Goal: Information Seeking & Learning: Learn about a topic

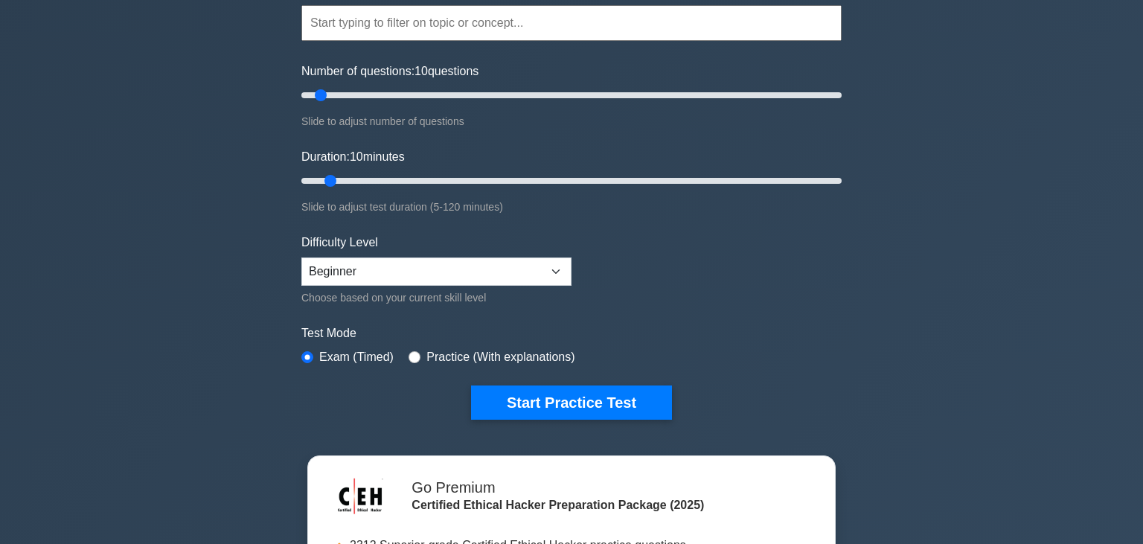
scroll to position [235, 0]
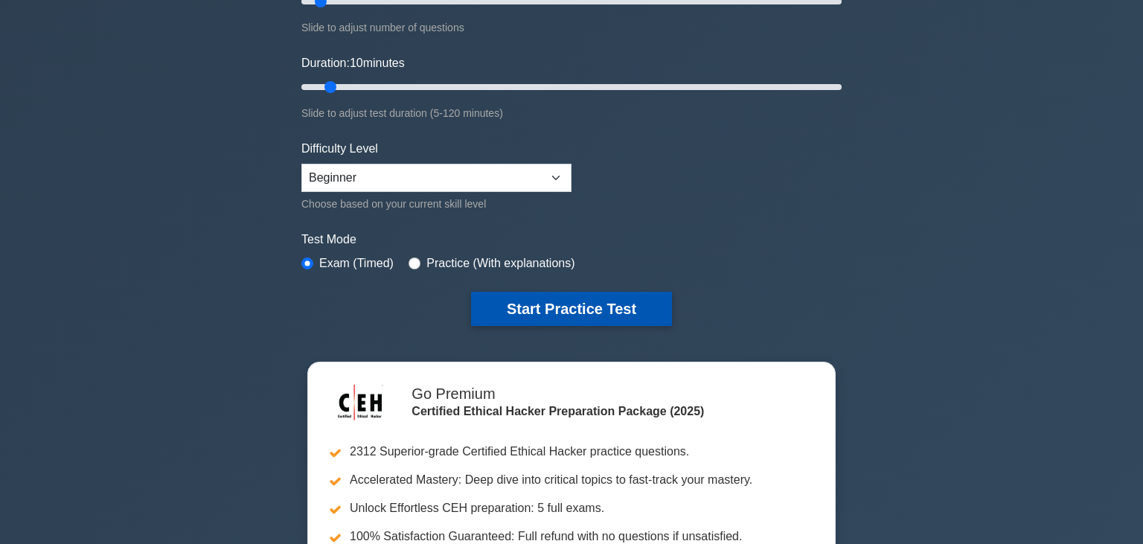
click at [548, 305] on button "Start Practice Test" at bounding box center [571, 309] width 201 height 34
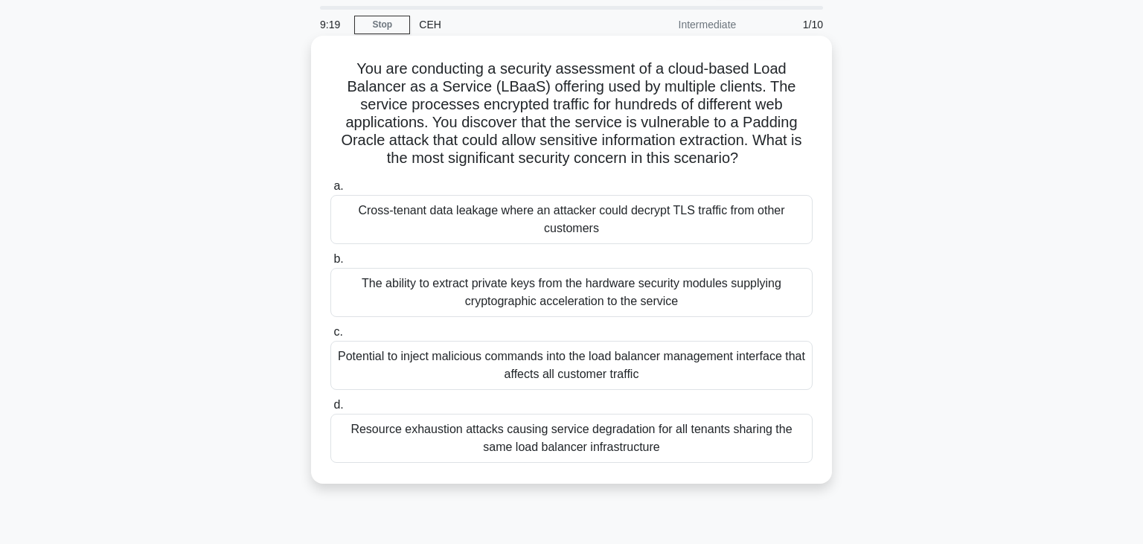
scroll to position [78, 0]
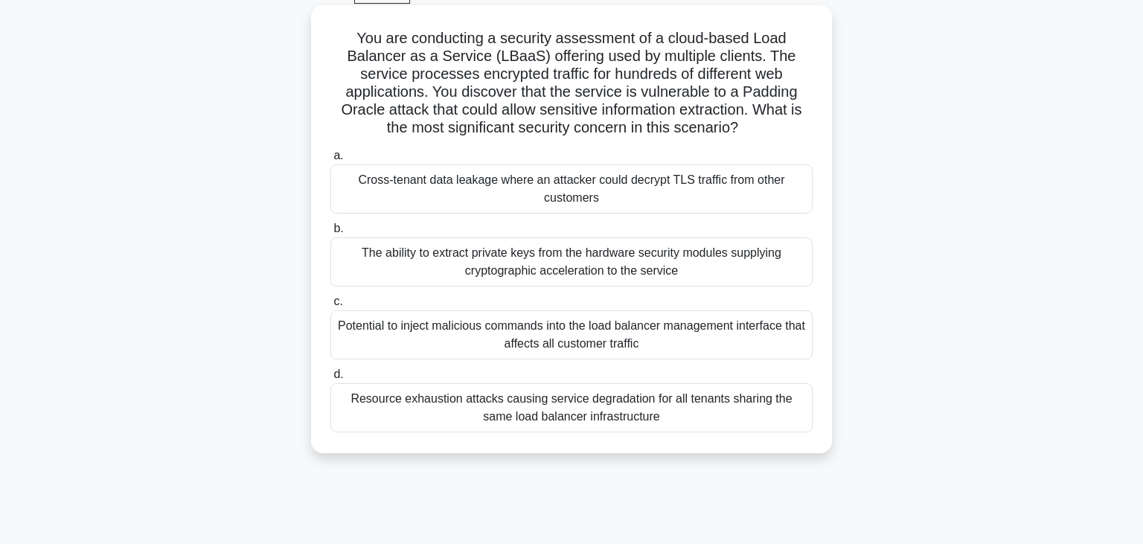
click at [532, 409] on div "Resource exhaustion attacks causing service degradation for all tenants sharing…" at bounding box center [571, 407] width 482 height 49
click at [330, 379] on input "d. Resource exhaustion attacks causing service degradation for all tenants shar…" at bounding box center [330, 375] width 0 height 10
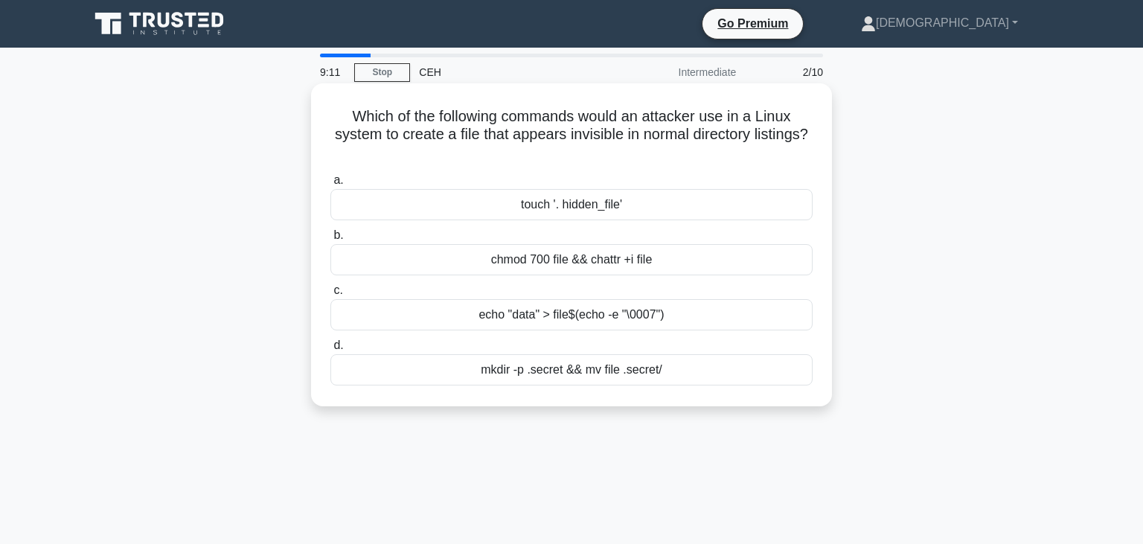
scroll to position [0, 0]
click at [549, 374] on div "mkdir -p .secret && mv file .secret/" at bounding box center [571, 369] width 482 height 31
click at [330, 350] on input "d. mkdir -p .secret && mv file .secret/" at bounding box center [330, 346] width 0 height 10
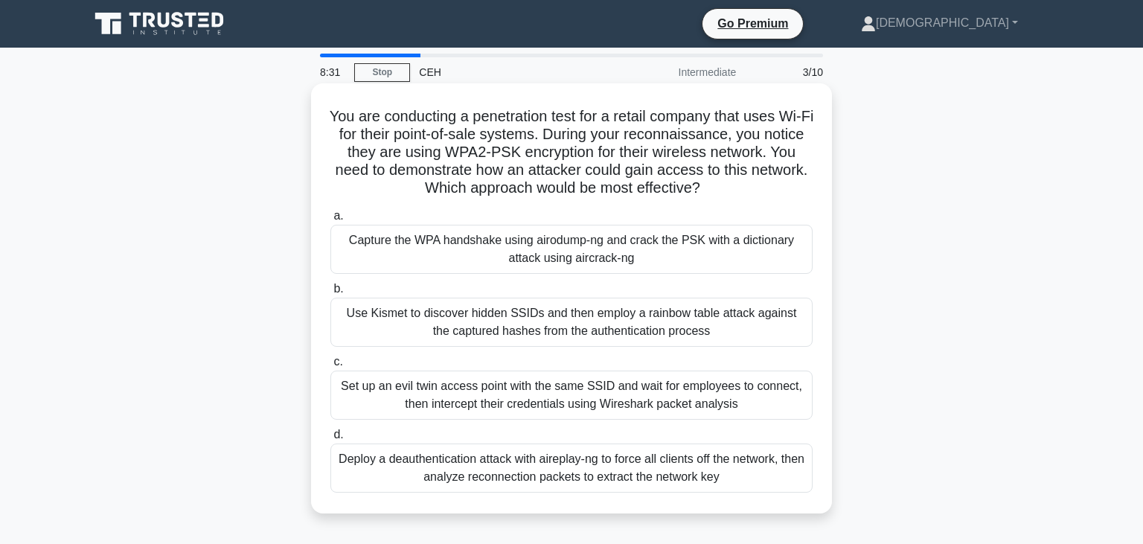
click at [538, 254] on div "Capture the WPA handshake using airodump-ng and crack the PSK with a dictionary…" at bounding box center [571, 249] width 482 height 49
click at [330, 221] on input "a. Capture the WPA handshake using airodump-ng and crack the PSK with a diction…" at bounding box center [330, 216] width 0 height 10
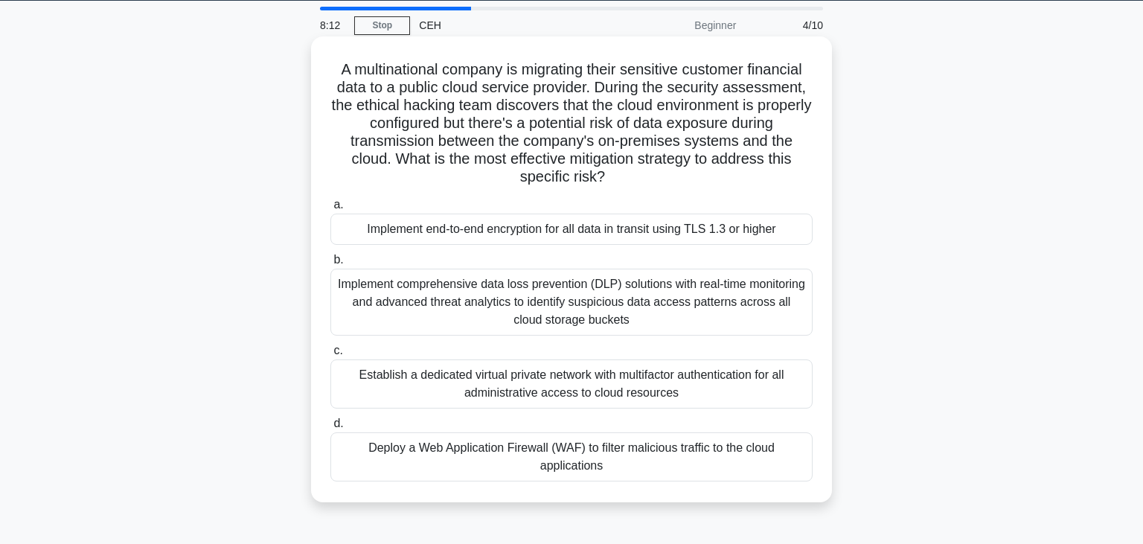
scroll to position [78, 0]
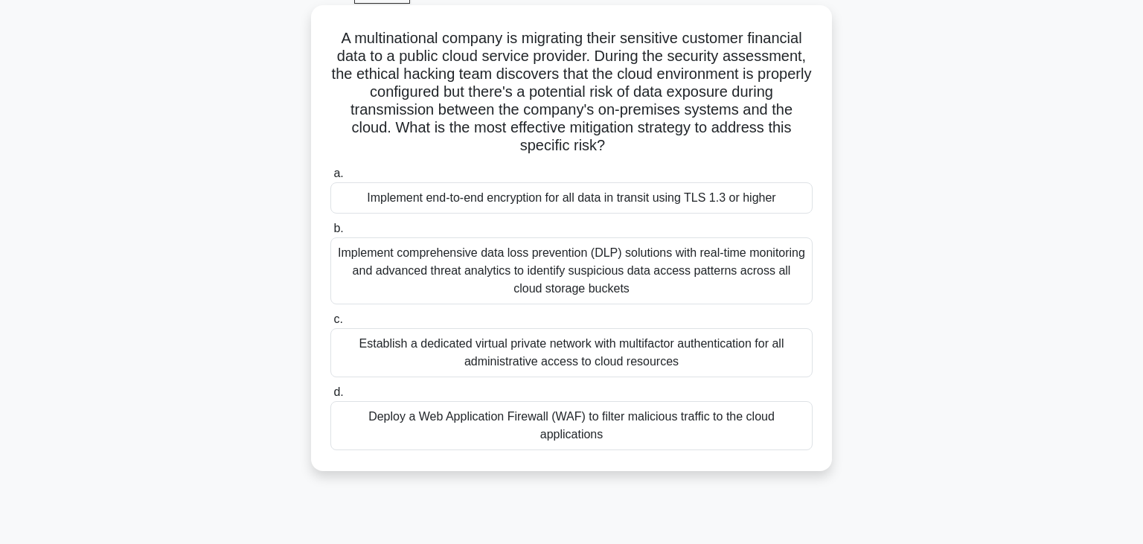
click at [644, 429] on div "Deploy a Web Application Firewall (WAF) to filter malicious traffic to the clou…" at bounding box center [571, 425] width 482 height 49
click at [330, 397] on input "d. Deploy a Web Application Firewall (WAF) to filter malicious traffic to the c…" at bounding box center [330, 393] width 0 height 10
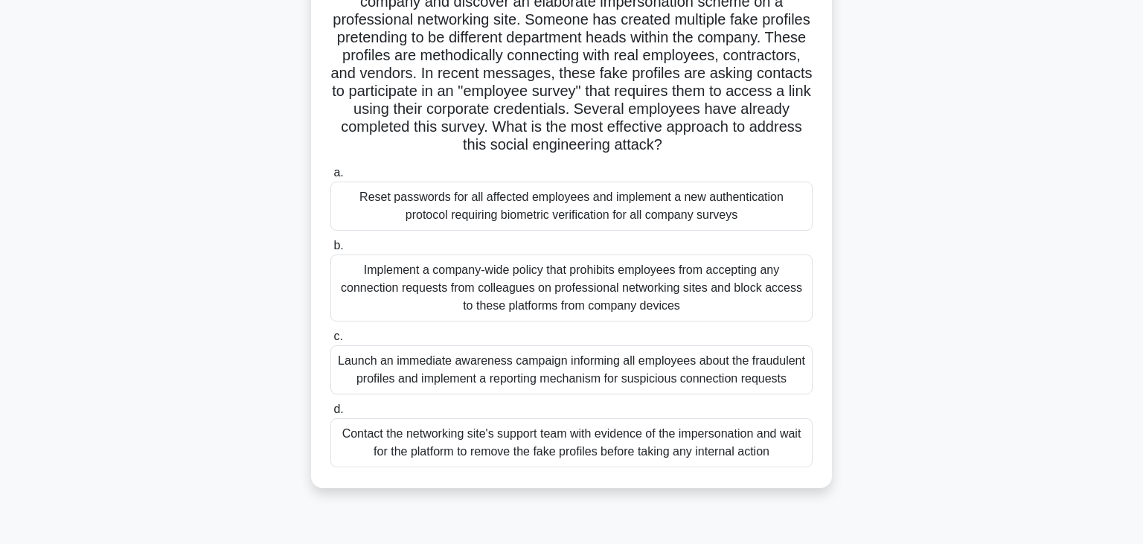
scroll to position [157, 0]
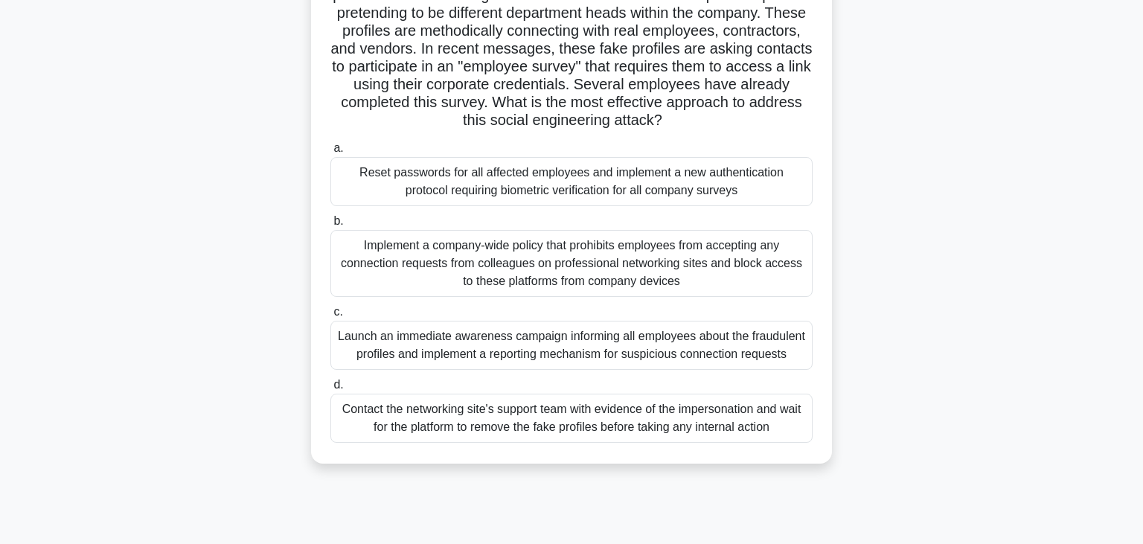
click at [530, 424] on div "Contact the networking site's support team with evidence of the impersonation a…" at bounding box center [571, 418] width 482 height 49
click at [330, 390] on input "d. Contact the networking site's support team with evidence of the impersonatio…" at bounding box center [330, 385] width 0 height 10
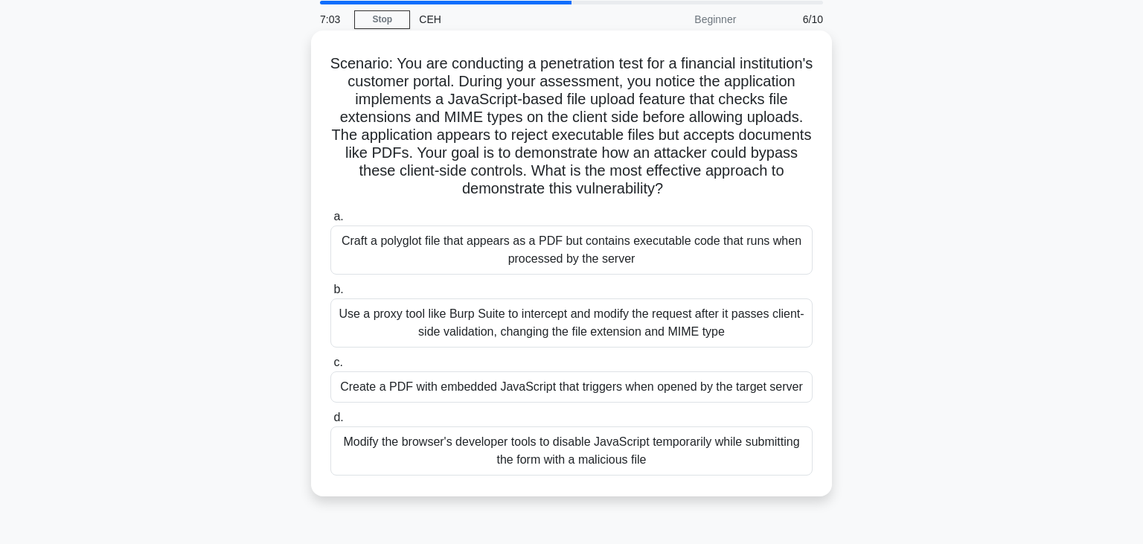
scroll to position [78, 0]
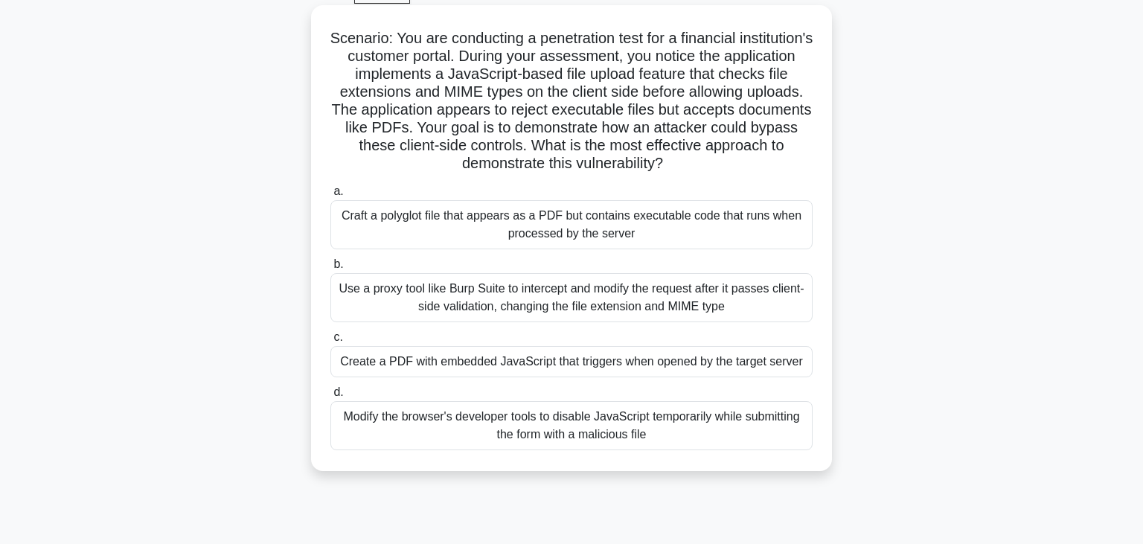
click at [548, 304] on div "Use a proxy tool like Burp Suite to intercept and modify the request after it p…" at bounding box center [571, 297] width 482 height 49
click at [330, 269] on input "b. Use a proxy tool like Burp Suite to intercept and modify the request after i…" at bounding box center [330, 265] width 0 height 10
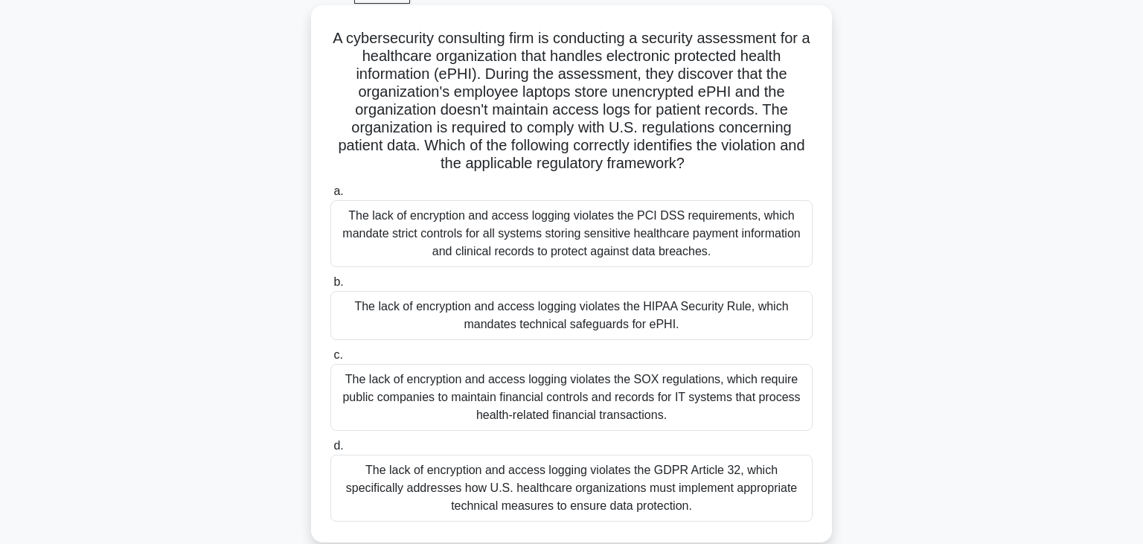
click at [614, 324] on div "The lack of encryption and access logging violates the HIPAA Security Rule, whi…" at bounding box center [571, 315] width 482 height 49
click at [330, 287] on input "b. The lack of encryption and access logging violates the HIPAA Security Rule, …" at bounding box center [330, 283] width 0 height 10
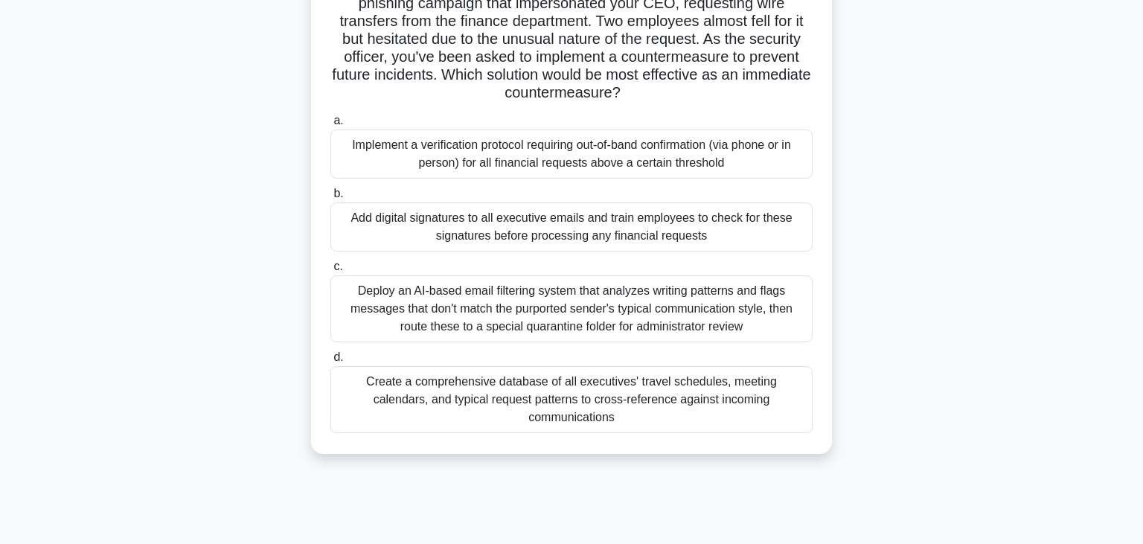
scroll to position [157, 0]
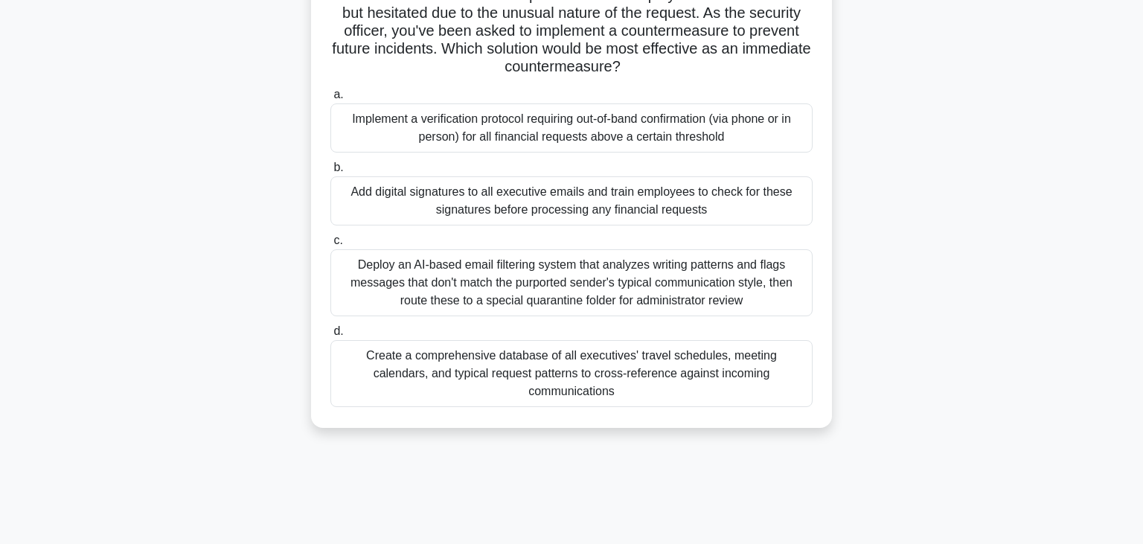
click at [582, 210] on div "Add digital signatures to all executive emails and train employees to check for…" at bounding box center [571, 200] width 482 height 49
click at [330, 173] on input "b. Add digital signatures to all executive emails and train employees to check …" at bounding box center [330, 168] width 0 height 10
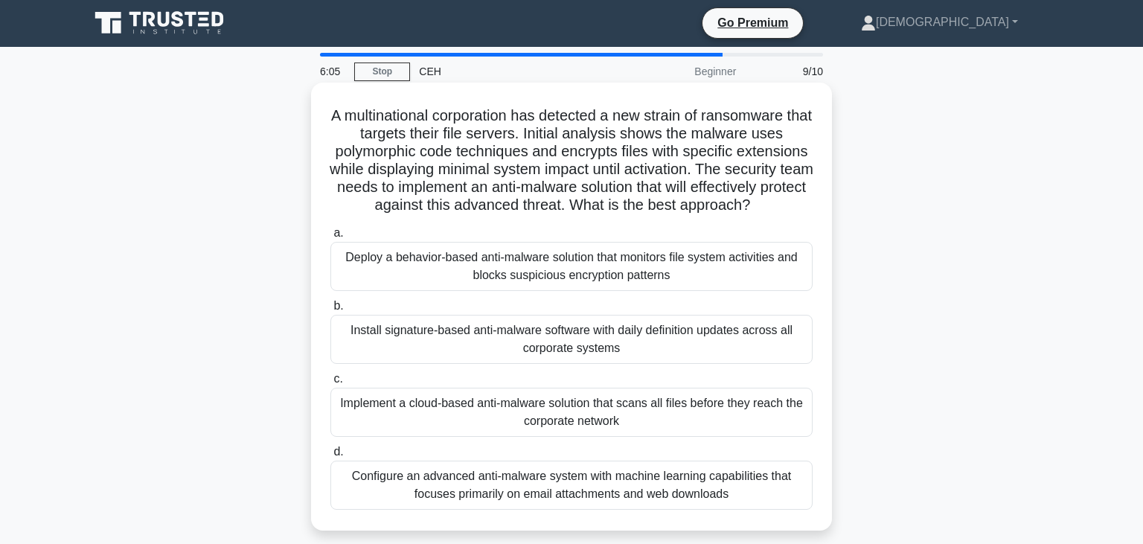
scroll to position [0, 0]
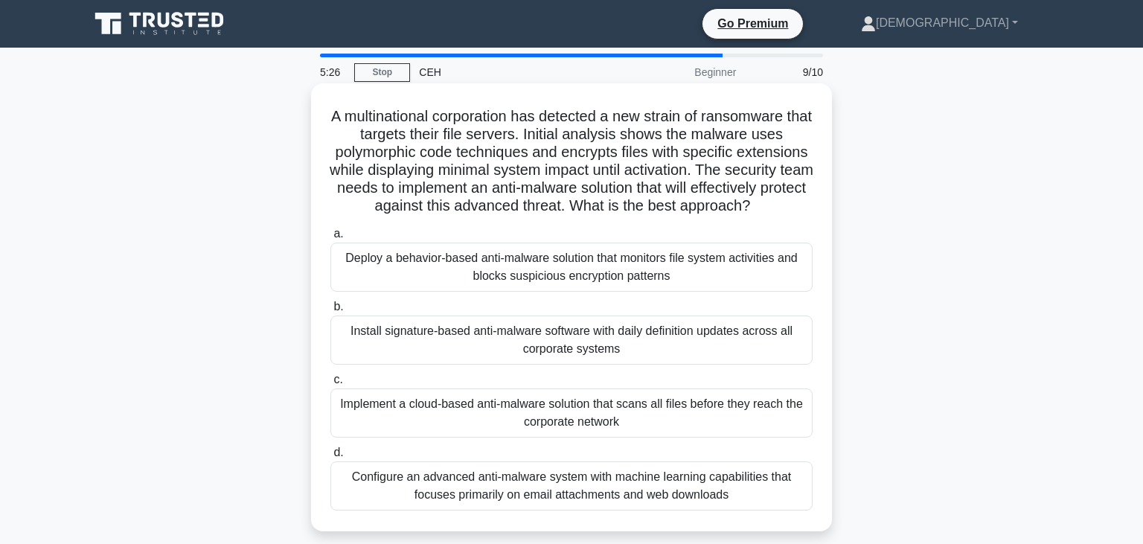
click at [592, 475] on div "Configure an advanced anti-malware system with machine learning capabilities th…" at bounding box center [571, 485] width 482 height 49
click at [330, 458] on input "d. Configure an advanced anti-malware system with machine learning capabilities…" at bounding box center [330, 453] width 0 height 10
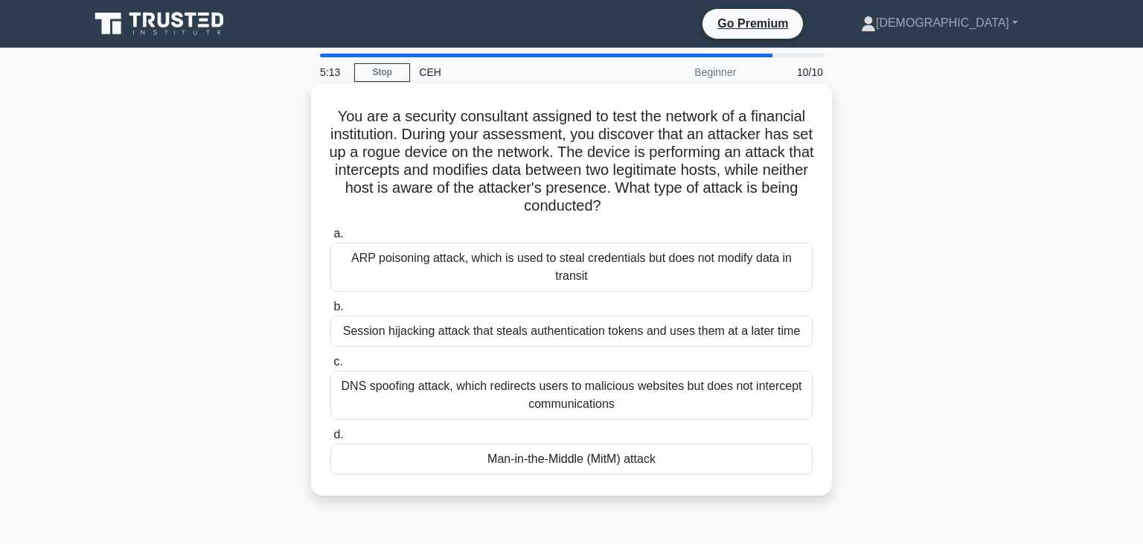
click at [531, 401] on div "DNS spoofing attack, which redirects users to malicious websites but does not i…" at bounding box center [571, 395] width 482 height 49
click at [330, 367] on input "c. DNS spoofing attack, which redirects users to malicious websites but does no…" at bounding box center [330, 362] width 0 height 10
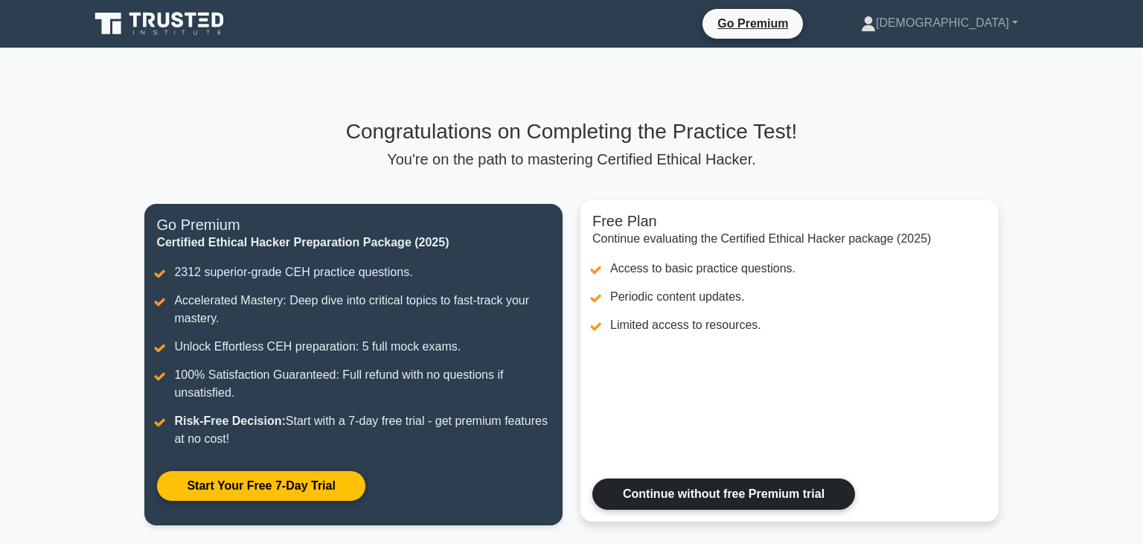
click at [713, 499] on link "Continue without free Premium trial" at bounding box center [723, 493] width 263 height 31
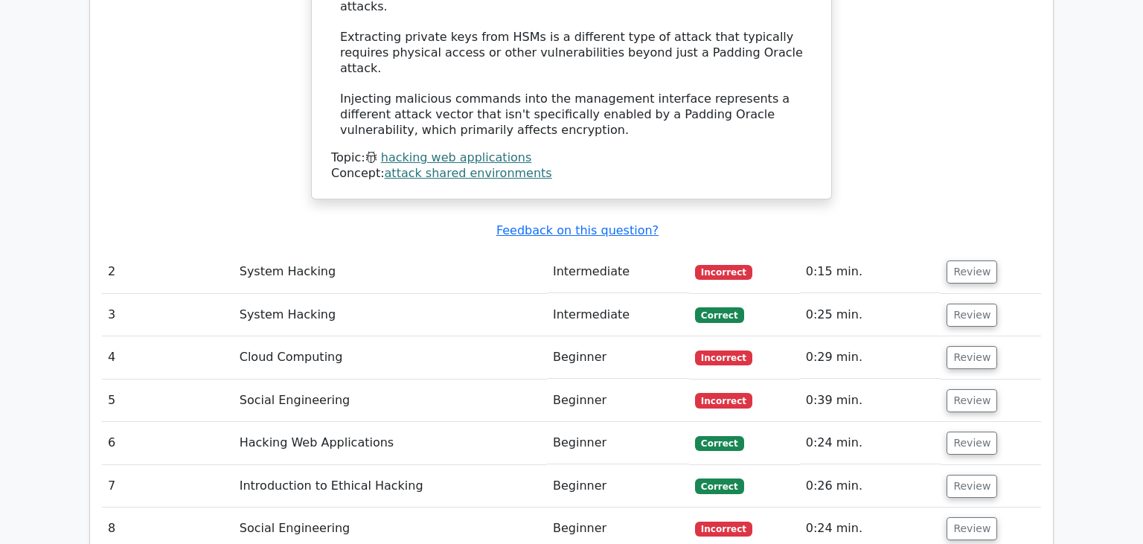
scroll to position [1964, 0]
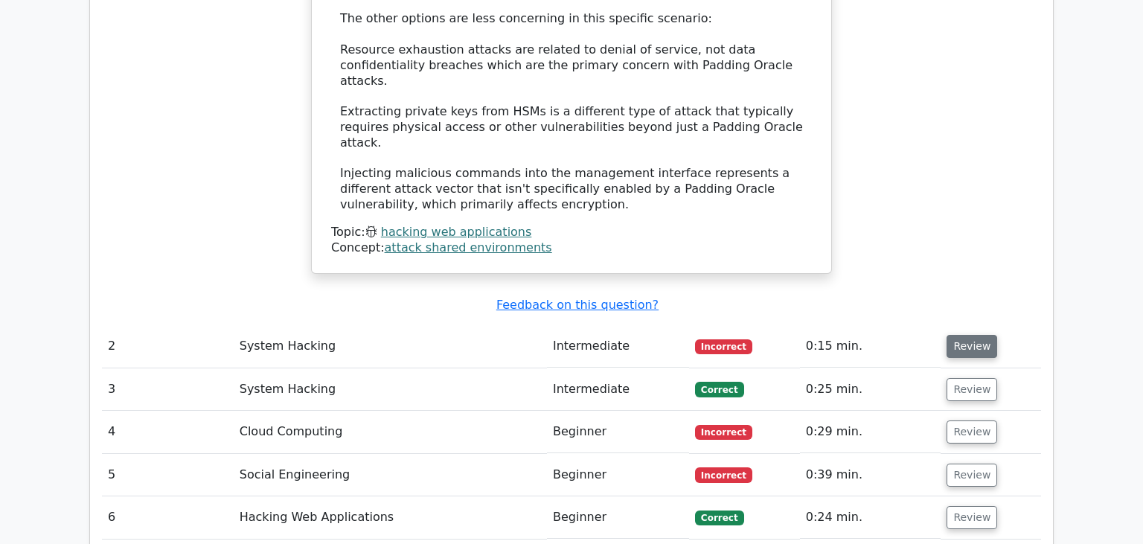
click at [976, 335] on button "Review" at bounding box center [972, 346] width 51 height 23
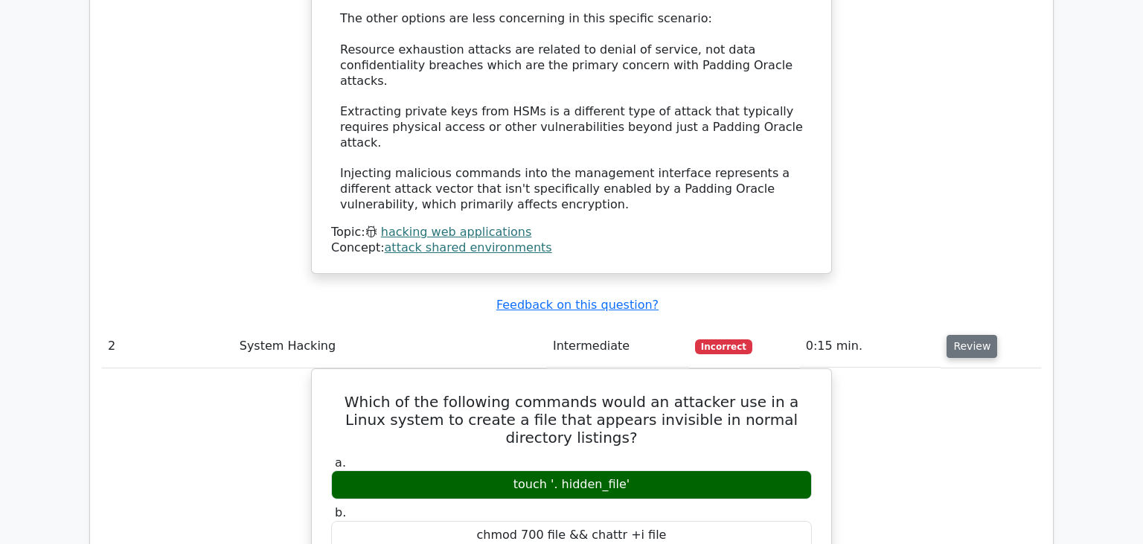
click at [949, 335] on button "Review" at bounding box center [972, 346] width 51 height 23
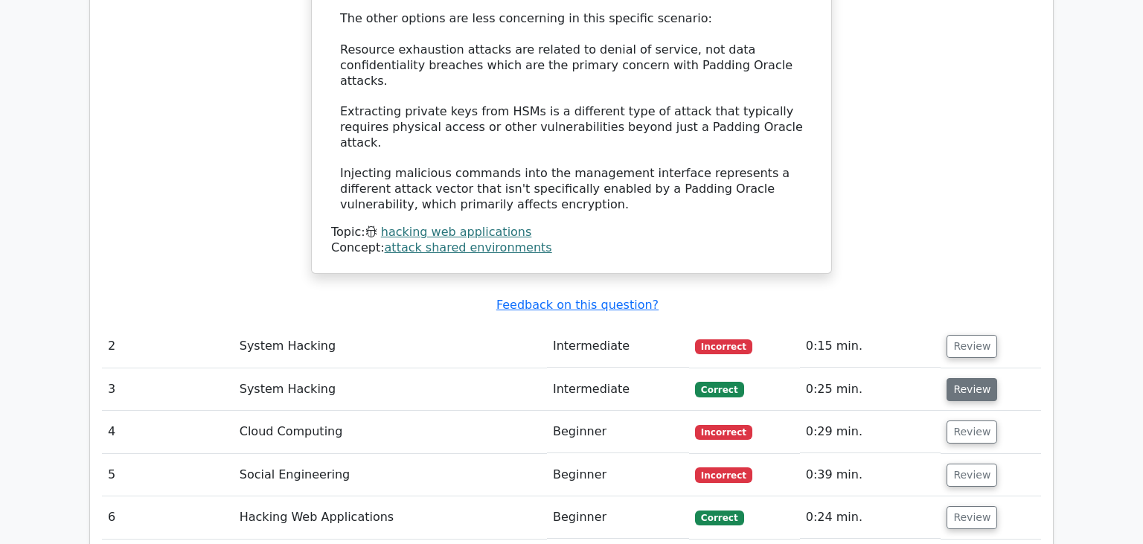
click at [952, 378] on button "Review" at bounding box center [972, 389] width 51 height 23
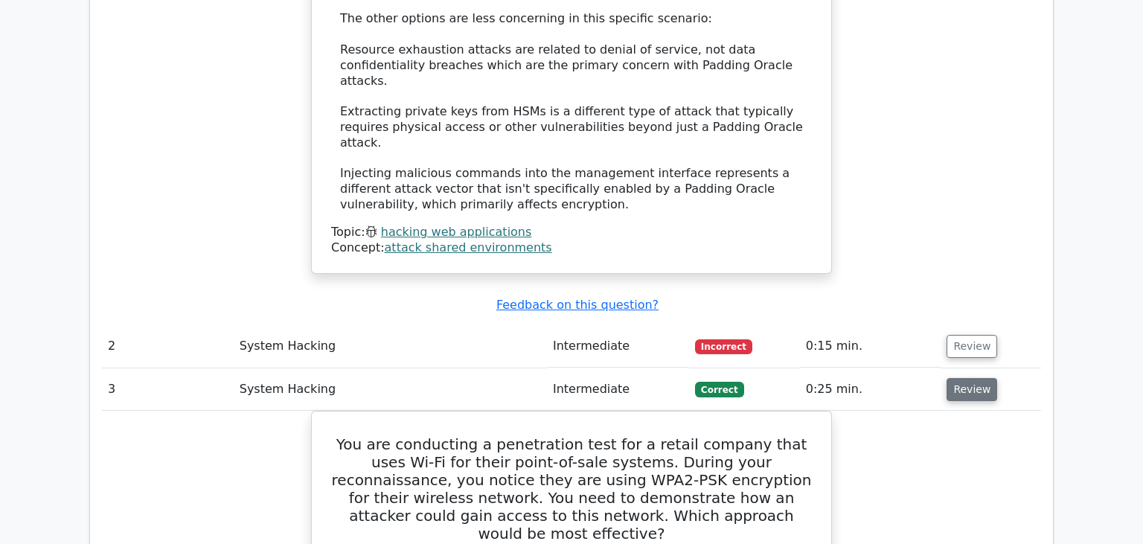
scroll to position [2043, 0]
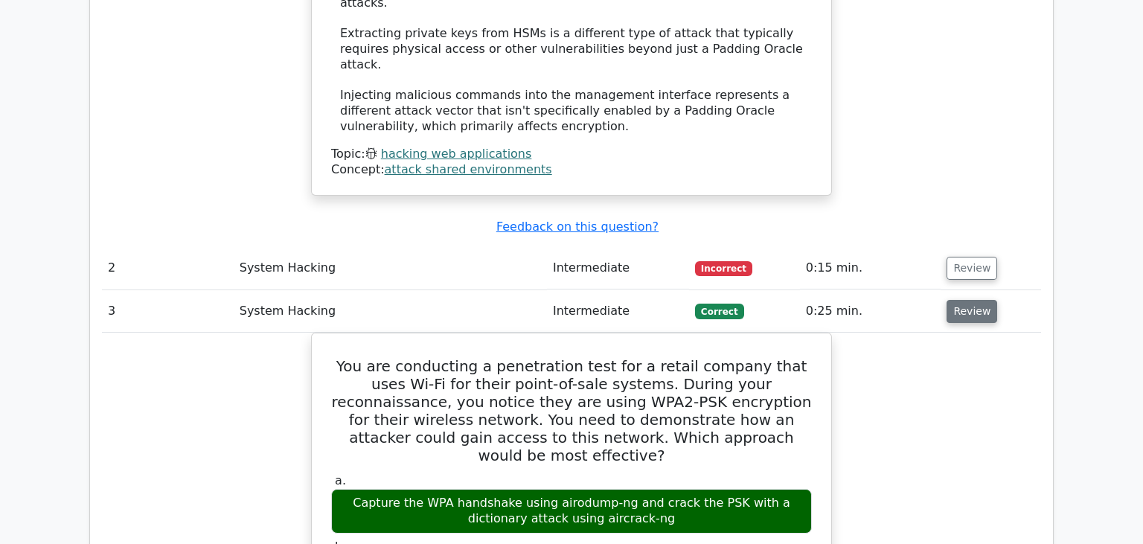
click at [965, 300] on button "Review" at bounding box center [972, 311] width 51 height 23
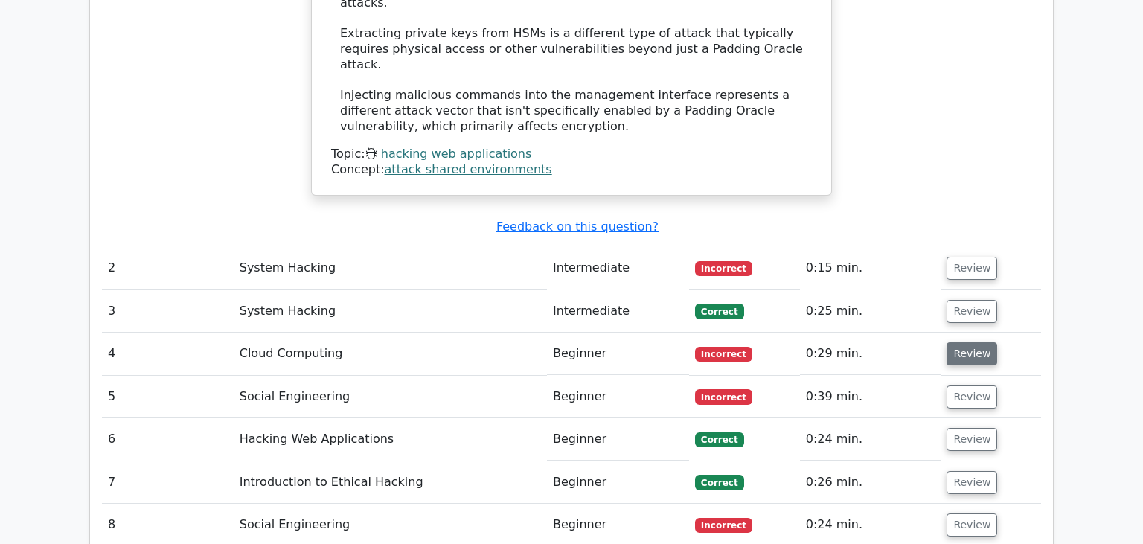
click at [955, 342] on button "Review" at bounding box center [972, 353] width 51 height 23
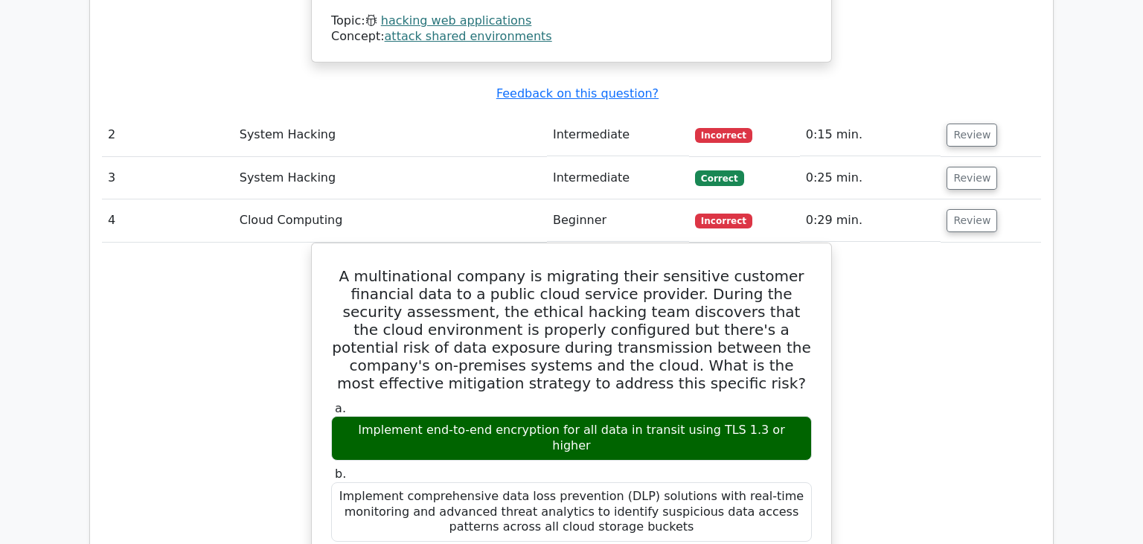
scroll to position [2121, 0]
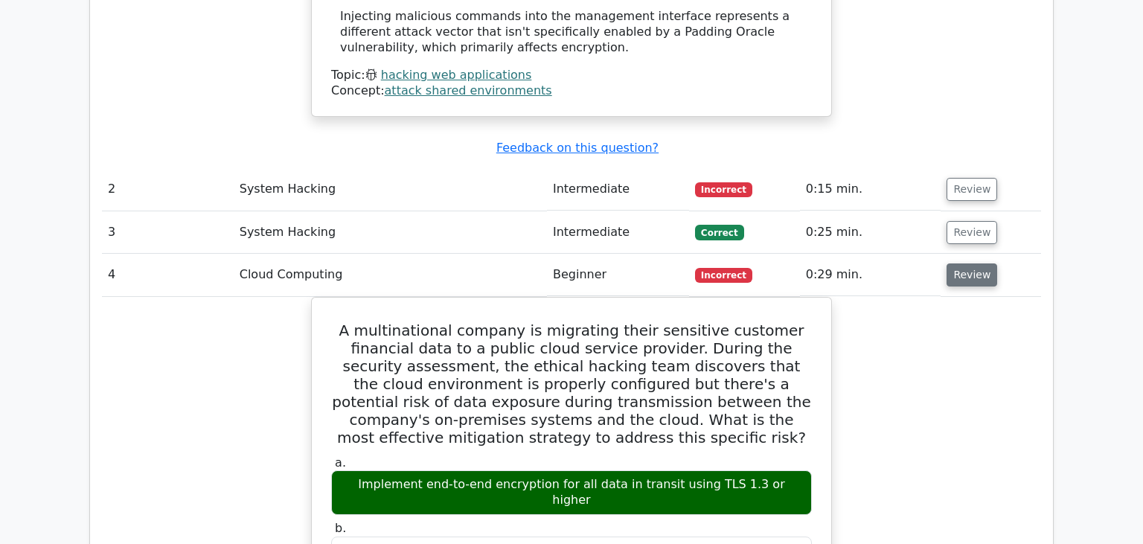
click at [960, 263] on button "Review" at bounding box center [972, 274] width 51 height 23
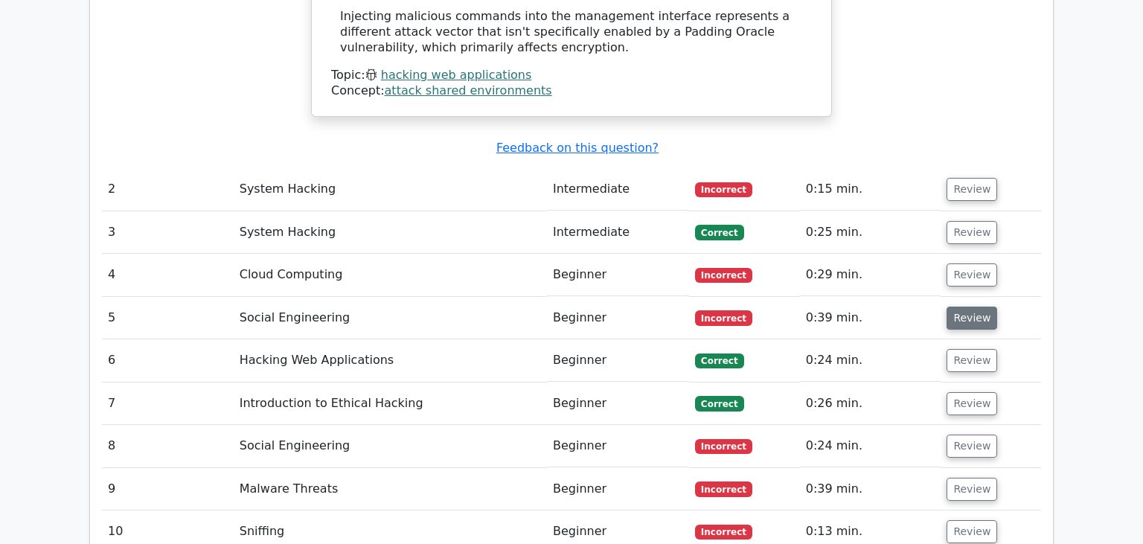
click at [964, 307] on button "Review" at bounding box center [972, 318] width 51 height 23
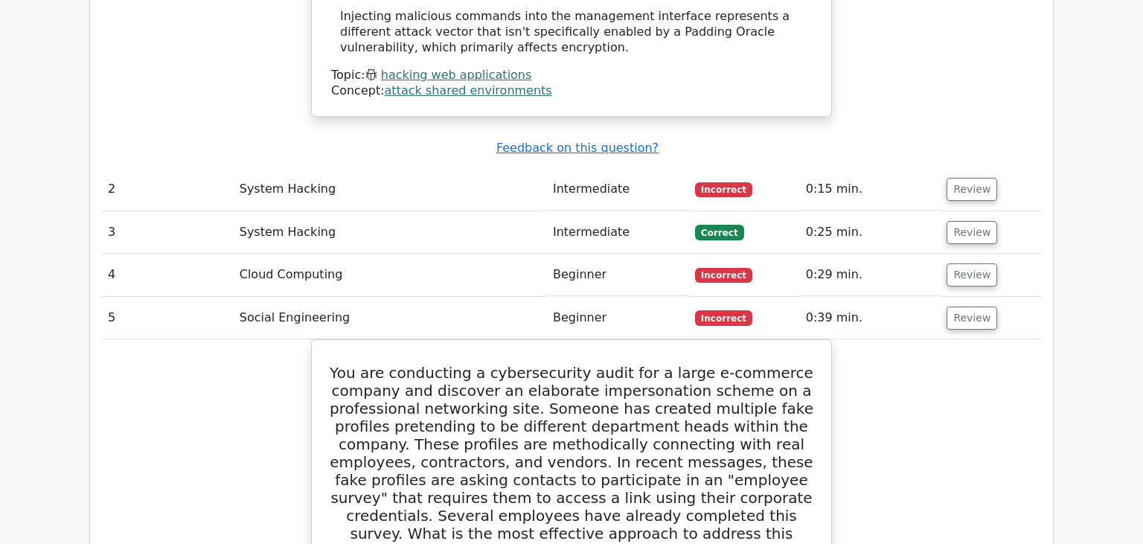
click at [944, 297] on td "Review" at bounding box center [991, 318] width 100 height 42
click at [948, 307] on button "Review" at bounding box center [972, 318] width 51 height 23
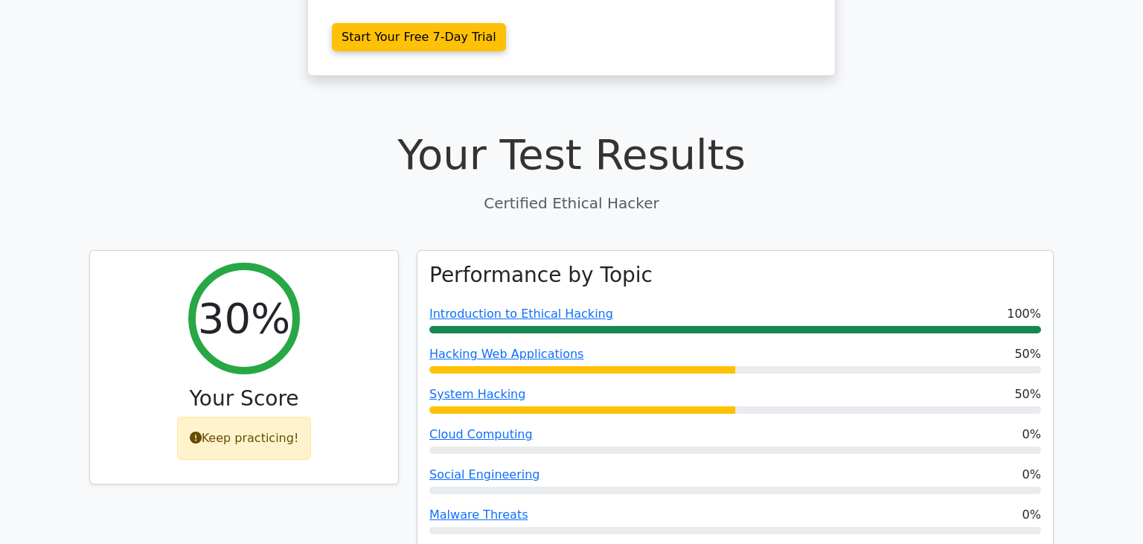
scroll to position [393, 0]
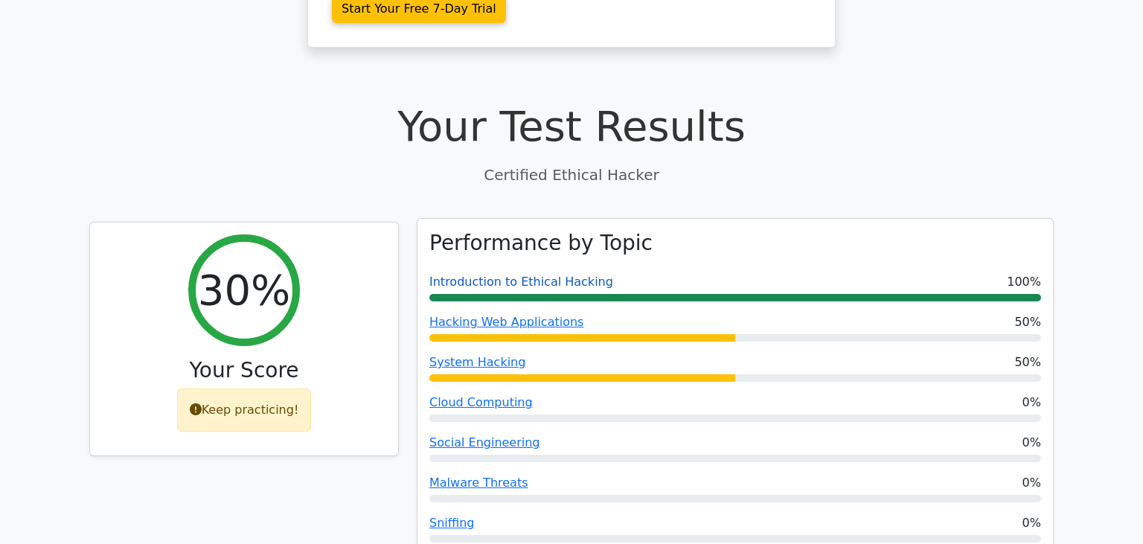
click at [485, 275] on link "Introduction to Ethical Hacking" at bounding box center [521, 282] width 184 height 14
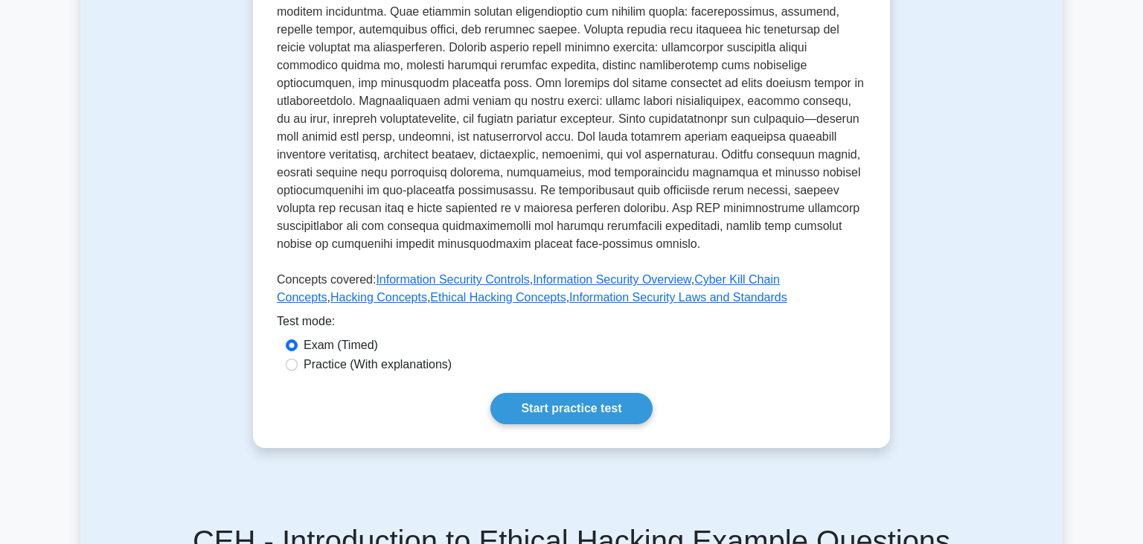
scroll to position [550, 0]
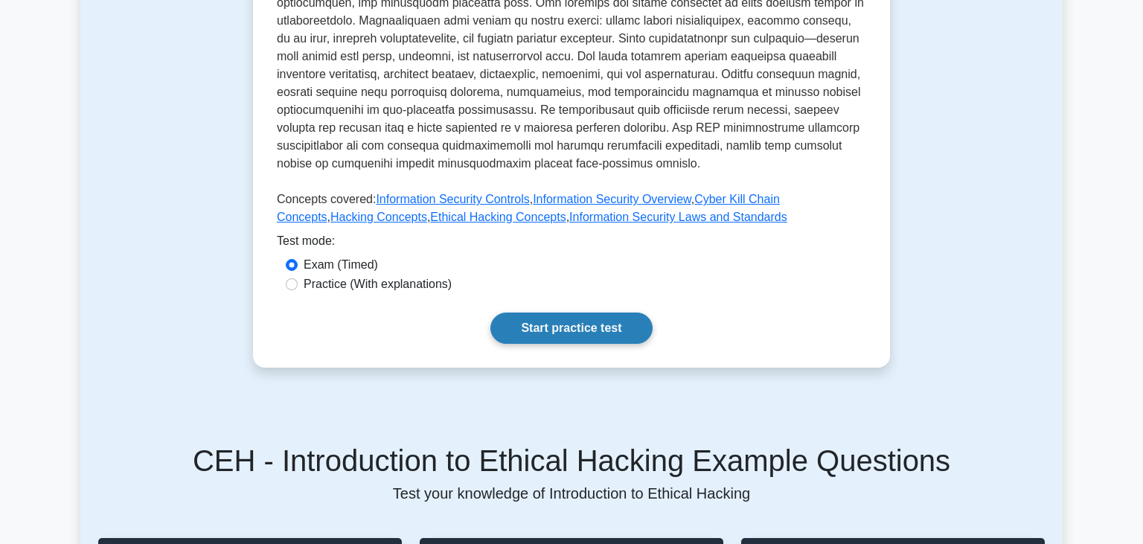
click at [597, 313] on link "Start practice test" at bounding box center [570, 328] width 161 height 31
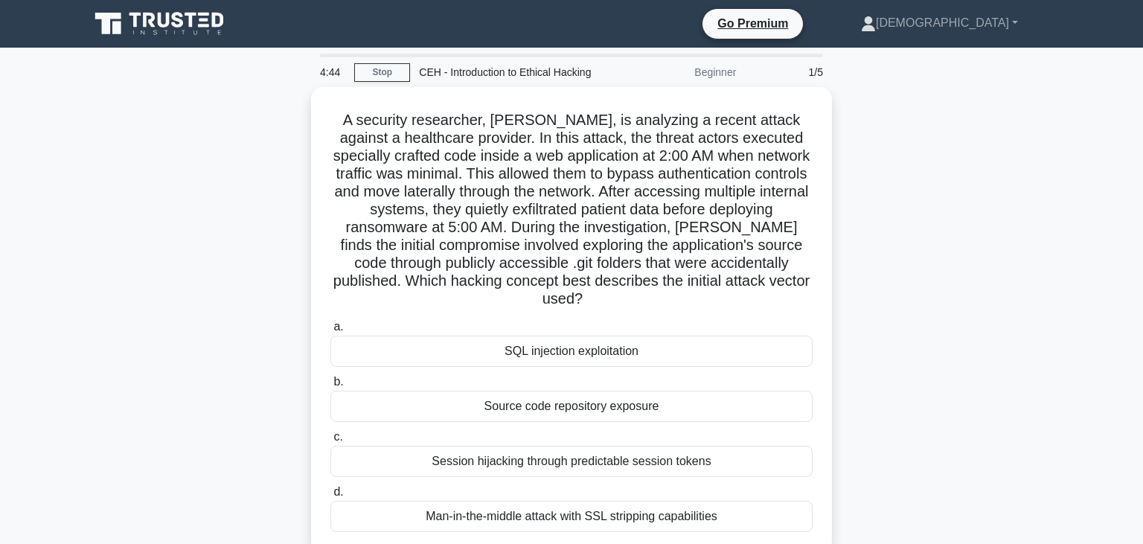
click at [150, 178] on div "A security researcher, Emily, is analyzing a recent attack against a healthcare…" at bounding box center [571, 329] width 982 height 484
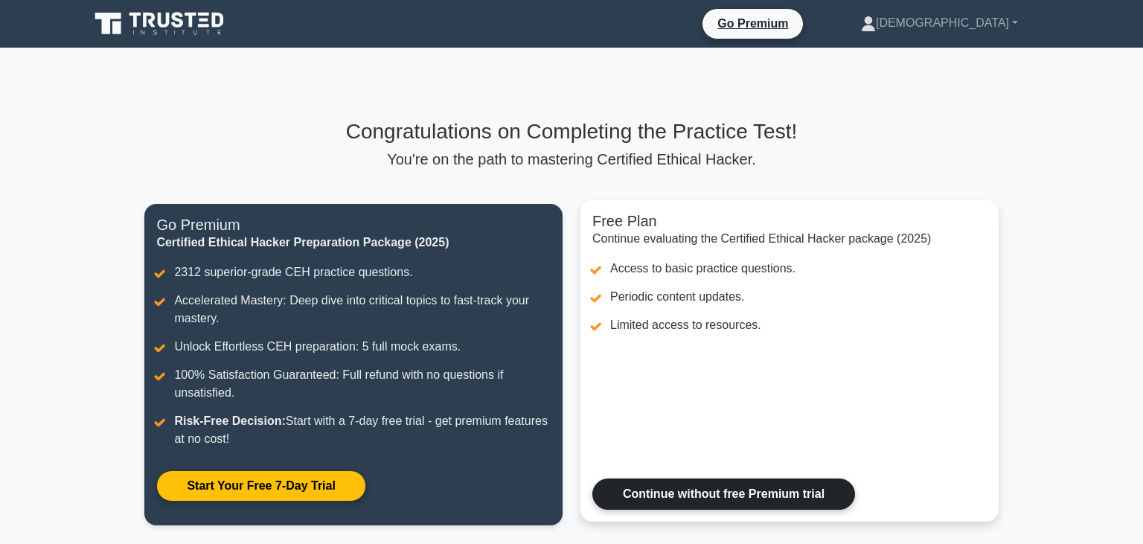
scroll to position [234, 0]
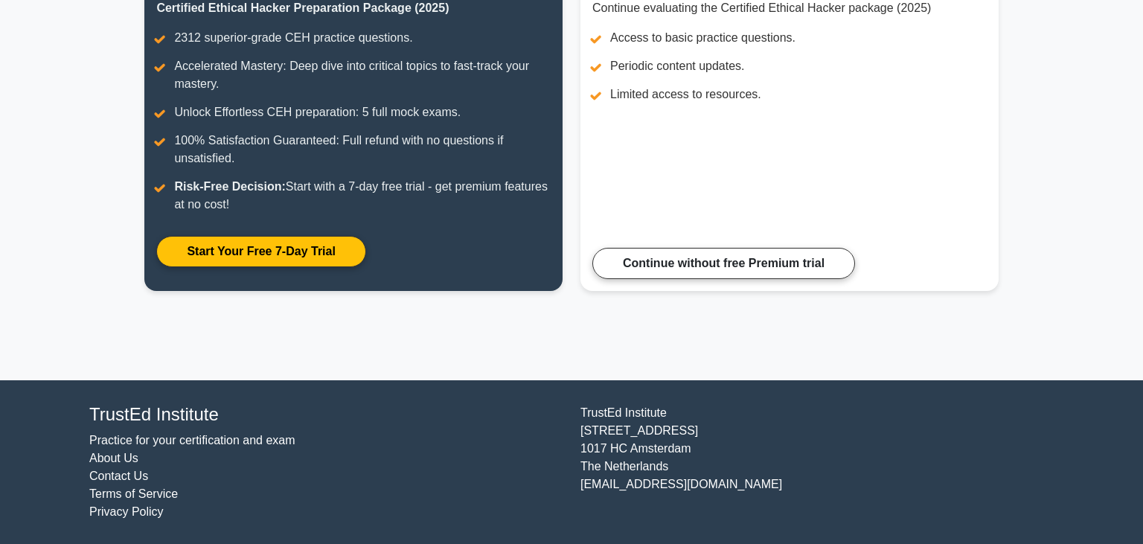
click at [708, 337] on div "Congratulations on Completing the Practice Test! You're on the path to masterin…" at bounding box center [570, 96] width 871 height 567
click at [704, 338] on div "Congratulations on Completing the Practice Test! You're on the path to masterin…" at bounding box center [570, 96] width 871 height 567
